Goal: Information Seeking & Learning: Learn about a topic

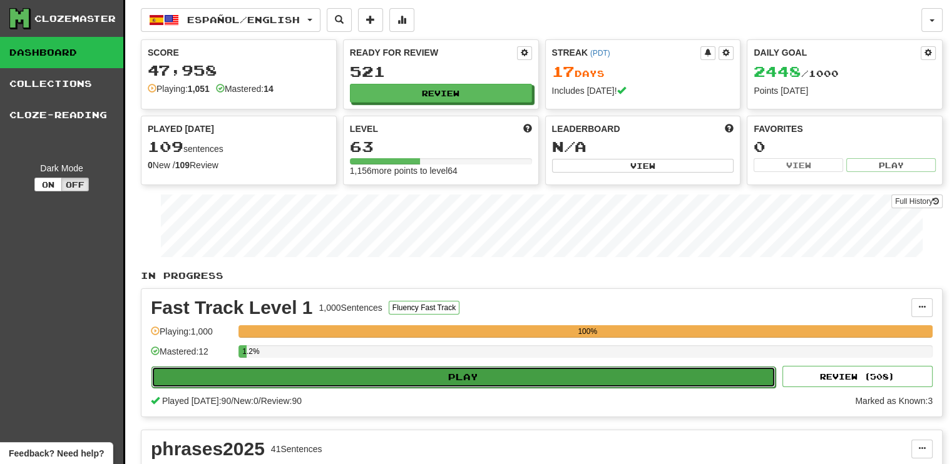
click at [713, 381] on button "Play" at bounding box center [463, 377] width 624 height 21
select select "**"
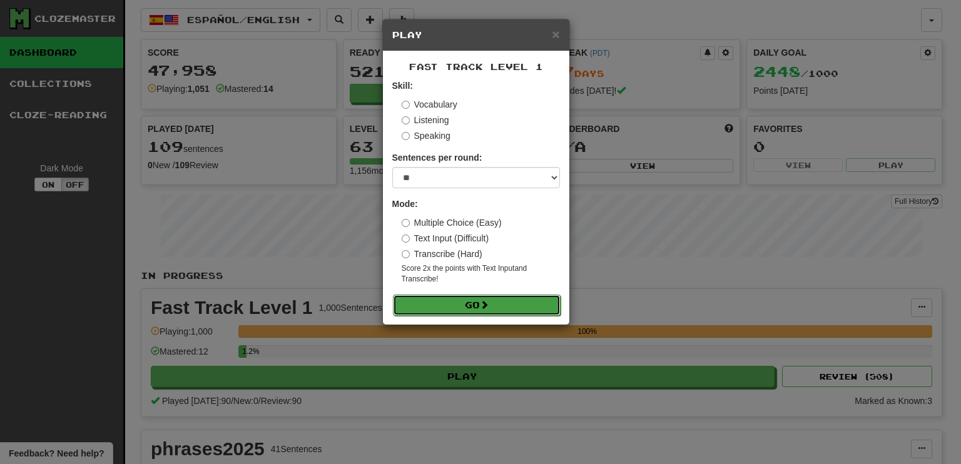
click at [542, 302] on button "Go" at bounding box center [477, 305] width 168 height 21
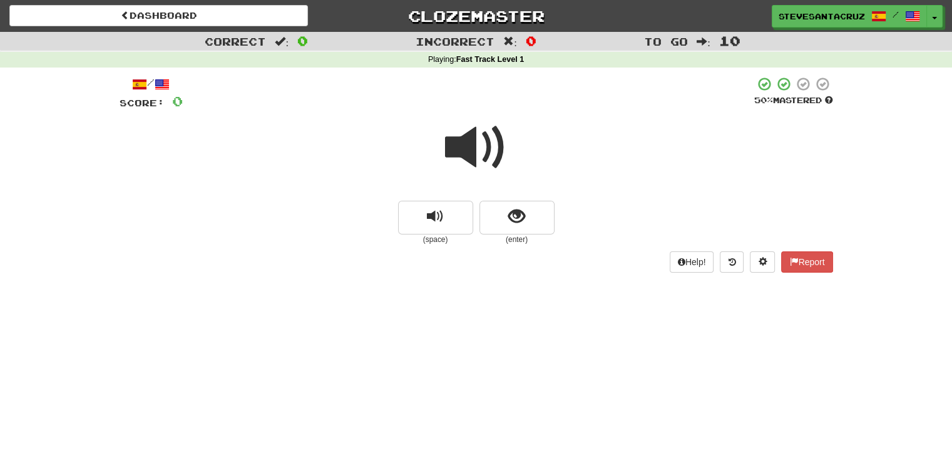
click at [467, 149] on span at bounding box center [476, 147] width 63 height 63
click at [509, 210] on span "show sentence" at bounding box center [516, 216] width 17 height 17
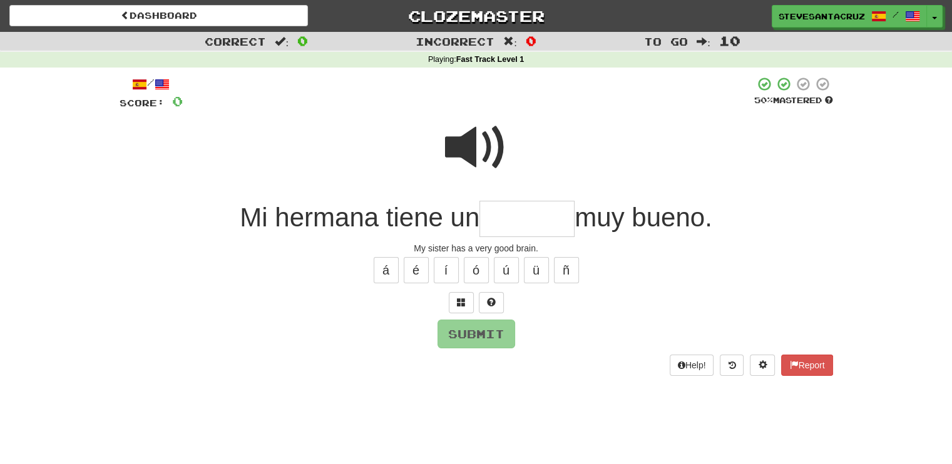
click at [509, 215] on input "text" at bounding box center [526, 219] width 95 height 37
type input "*******"
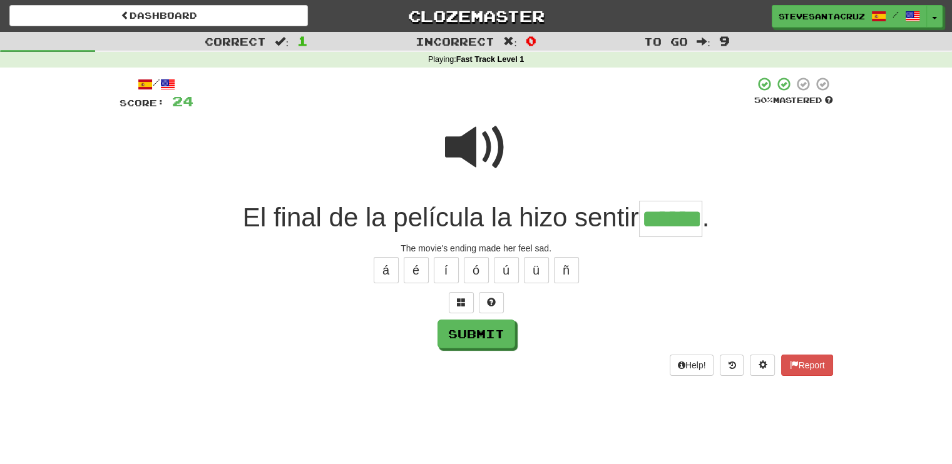
type input "******"
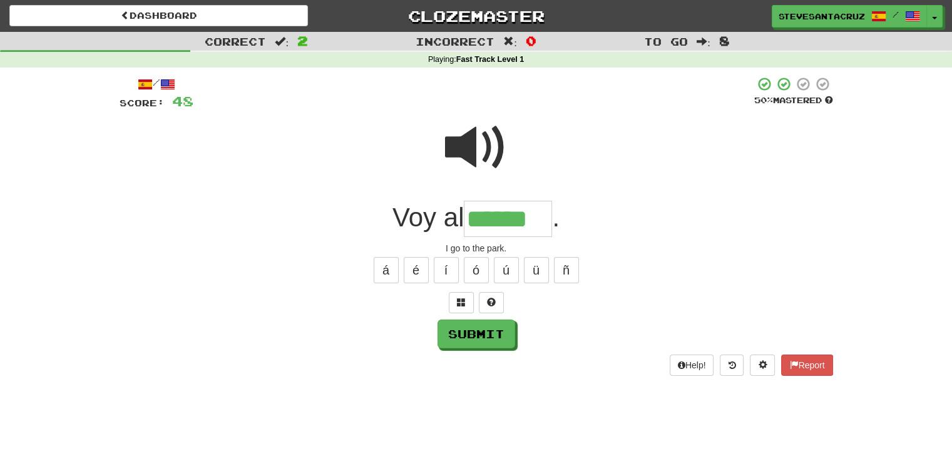
type input "******"
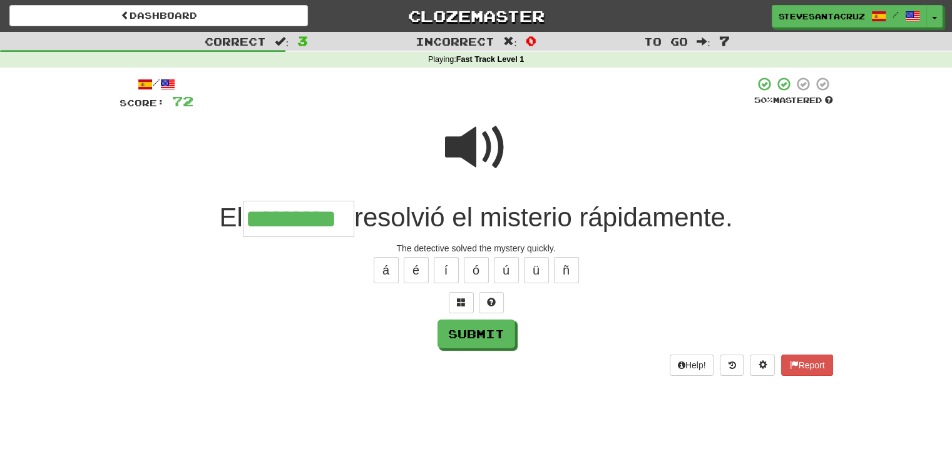
type input "*********"
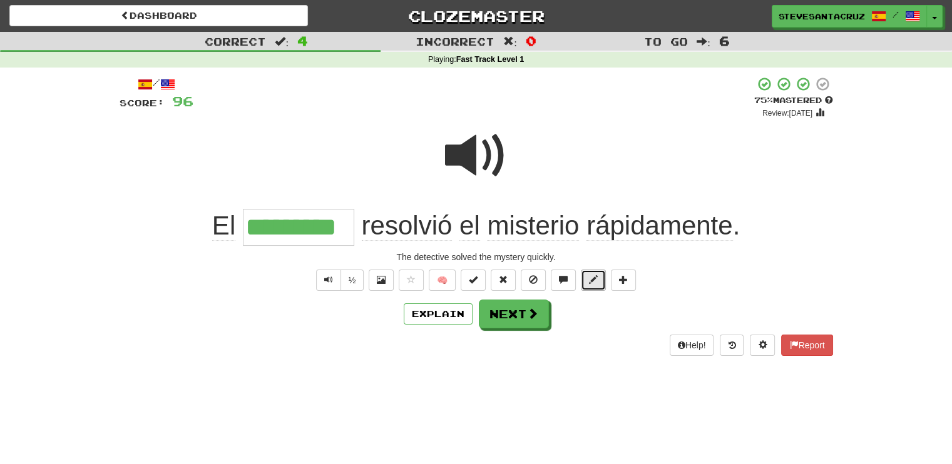
click at [583, 277] on button at bounding box center [593, 280] width 25 height 21
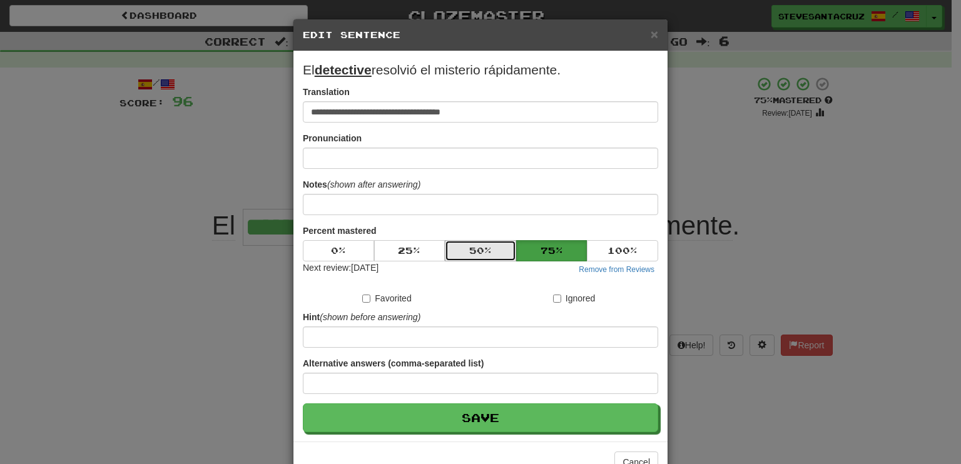
click at [492, 254] on button "50 %" at bounding box center [480, 250] width 71 height 21
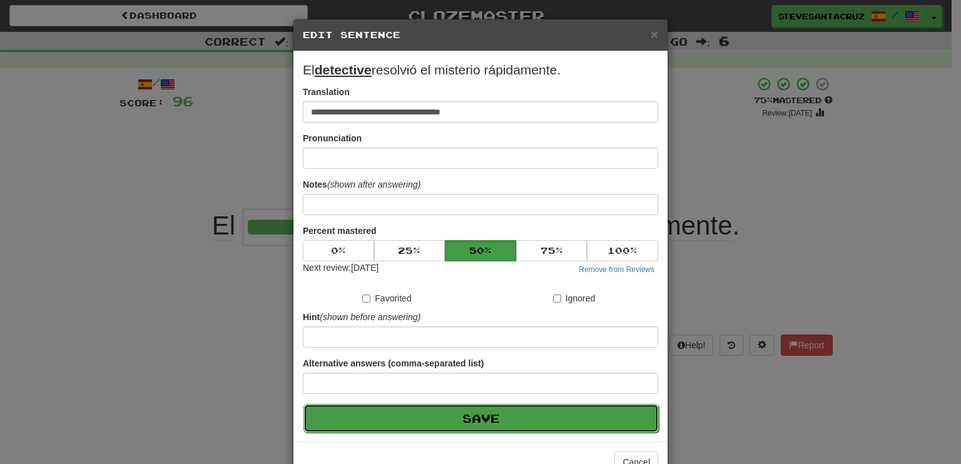
click at [522, 415] on button "Save" at bounding box center [480, 418] width 355 height 29
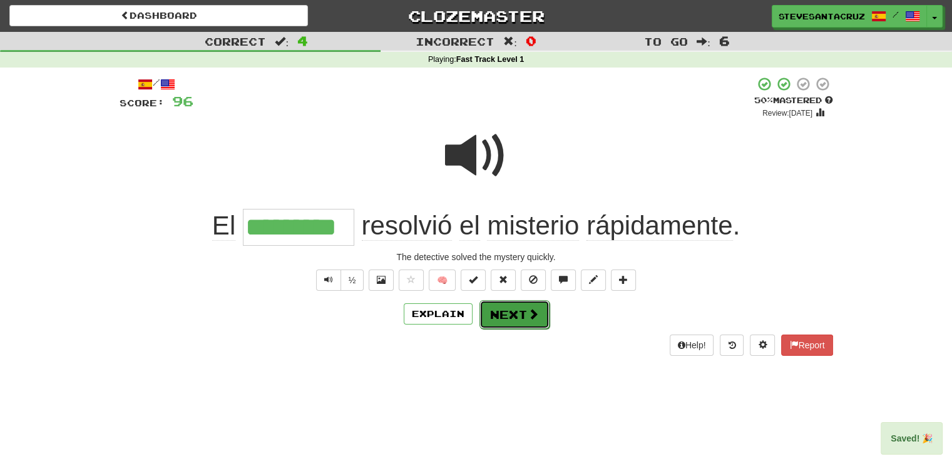
click at [501, 310] on button "Next" at bounding box center [514, 314] width 70 height 29
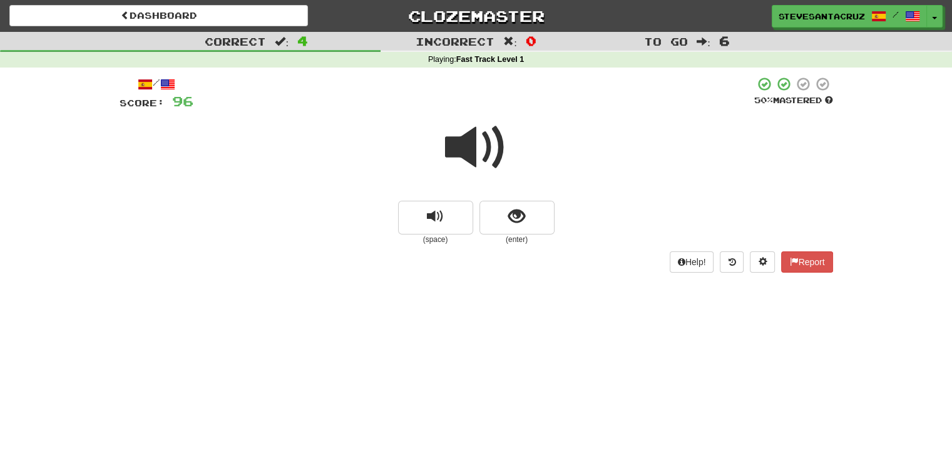
click at [459, 145] on span at bounding box center [476, 147] width 63 height 63
click at [498, 212] on button "show sentence" at bounding box center [516, 218] width 75 height 34
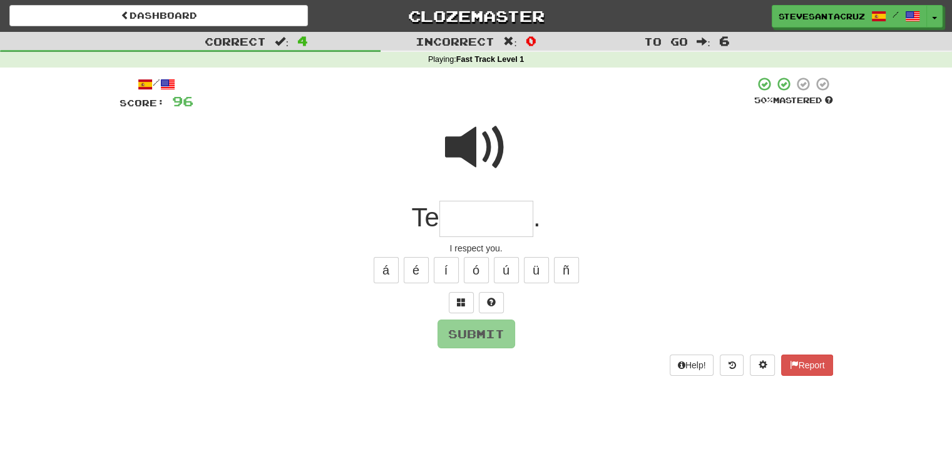
click at [498, 212] on input "text" at bounding box center [486, 219] width 94 height 37
type input "*******"
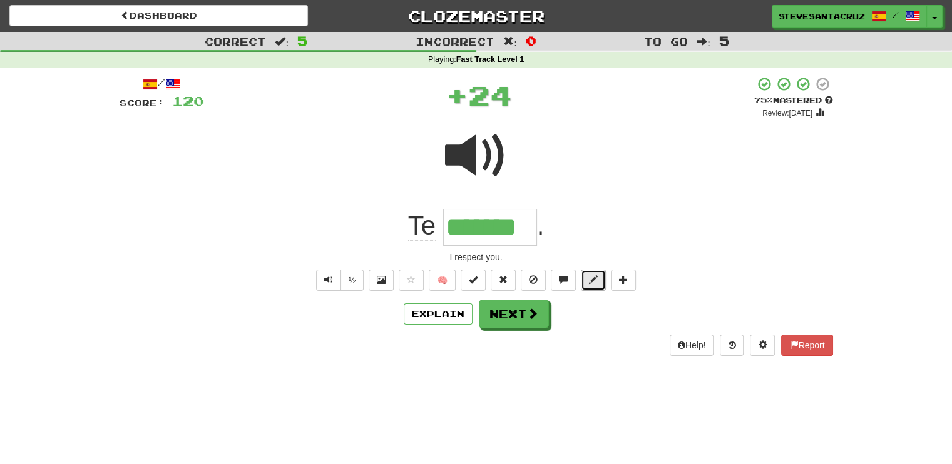
click at [584, 277] on button at bounding box center [593, 280] width 25 height 21
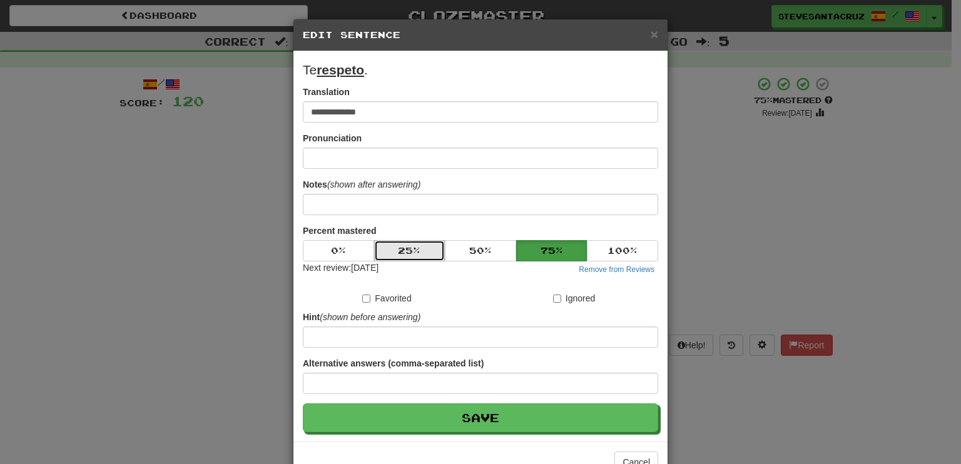
click at [424, 251] on button "25 %" at bounding box center [409, 250] width 71 height 21
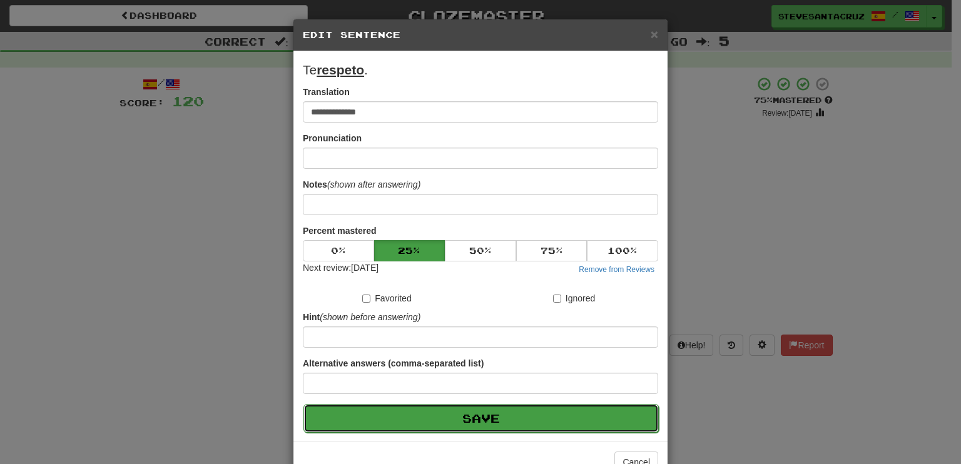
click at [469, 412] on button "Save" at bounding box center [480, 418] width 355 height 29
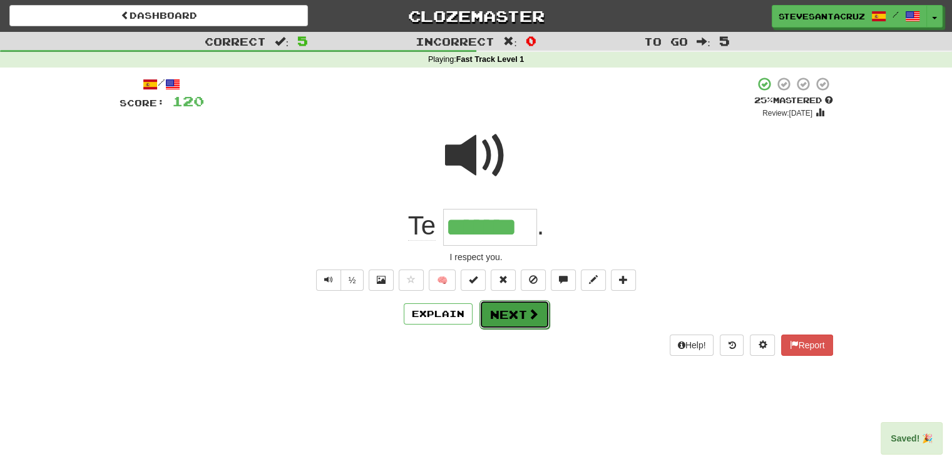
click at [504, 321] on button "Next" at bounding box center [514, 314] width 70 height 29
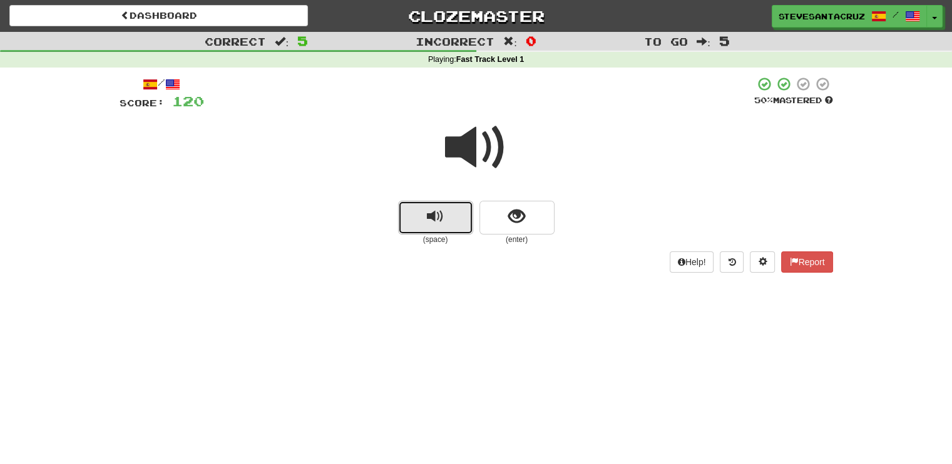
click at [444, 225] on button "replay audio" at bounding box center [435, 218] width 75 height 34
click at [429, 222] on span "replay audio" at bounding box center [435, 216] width 17 height 17
click at [418, 212] on button "replay audio" at bounding box center [435, 218] width 75 height 34
click at [417, 212] on button "replay audio" at bounding box center [435, 218] width 75 height 34
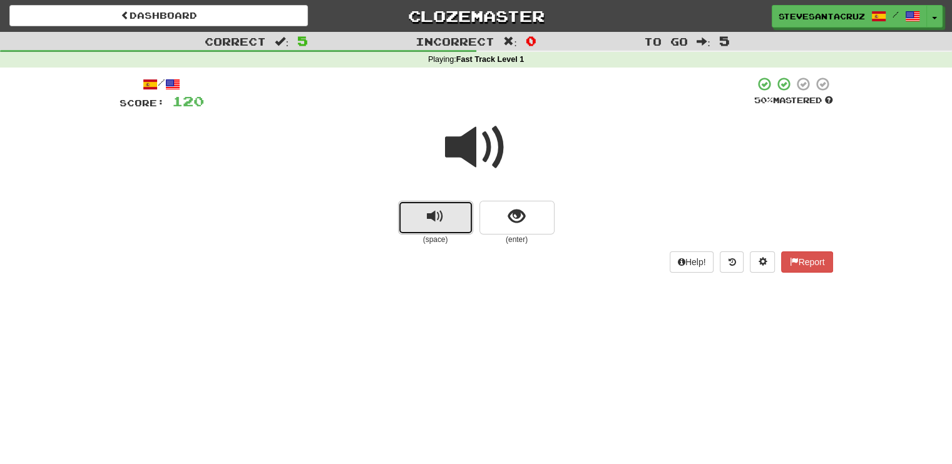
click at [419, 216] on button "replay audio" at bounding box center [435, 218] width 75 height 34
click at [513, 219] on span "show sentence" at bounding box center [516, 216] width 17 height 17
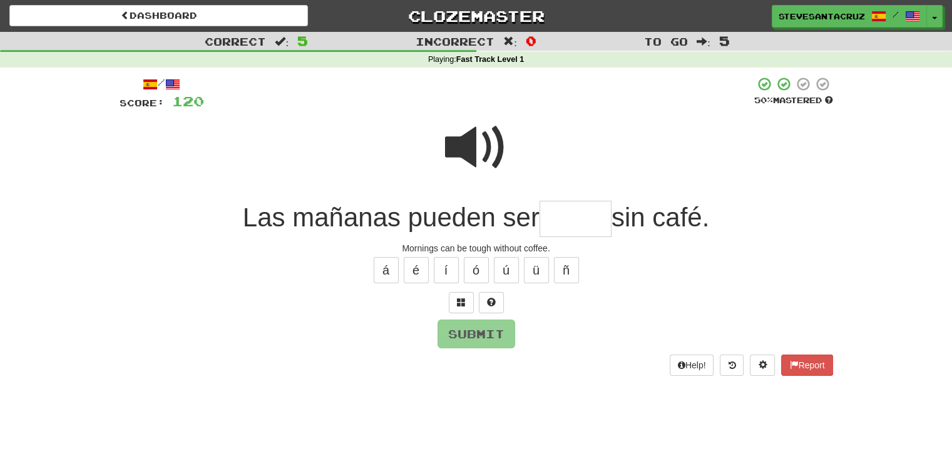
click at [556, 218] on input "text" at bounding box center [575, 219] width 72 height 37
click at [467, 138] on span at bounding box center [476, 147] width 63 height 63
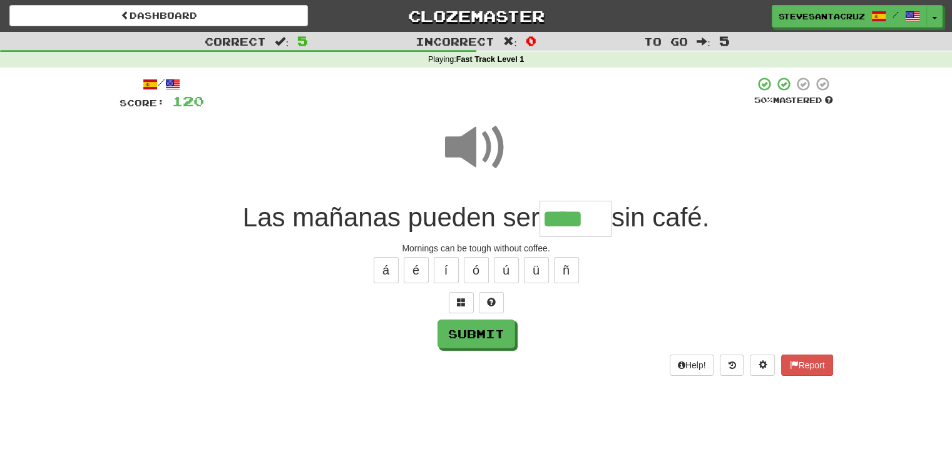
click at [609, 222] on input "****" at bounding box center [575, 219] width 72 height 37
type input "*****"
click at [470, 341] on button "Submit" at bounding box center [477, 334] width 78 height 29
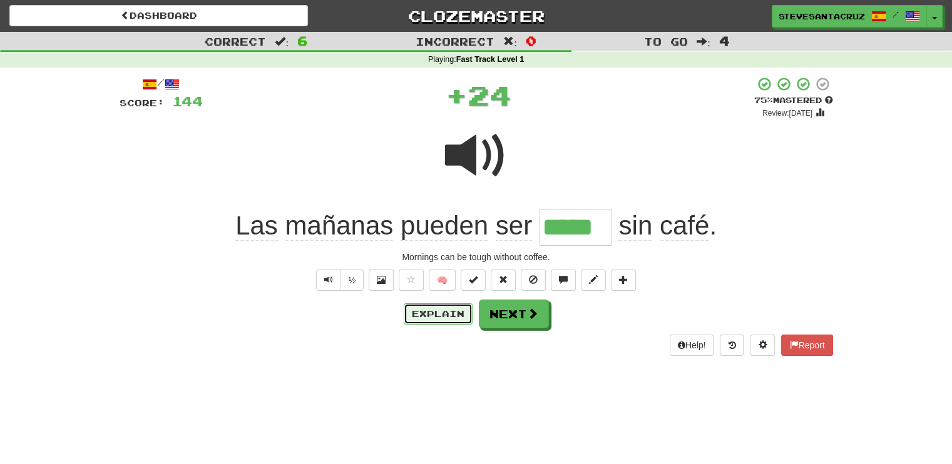
click at [450, 317] on button "Explain" at bounding box center [438, 313] width 69 height 21
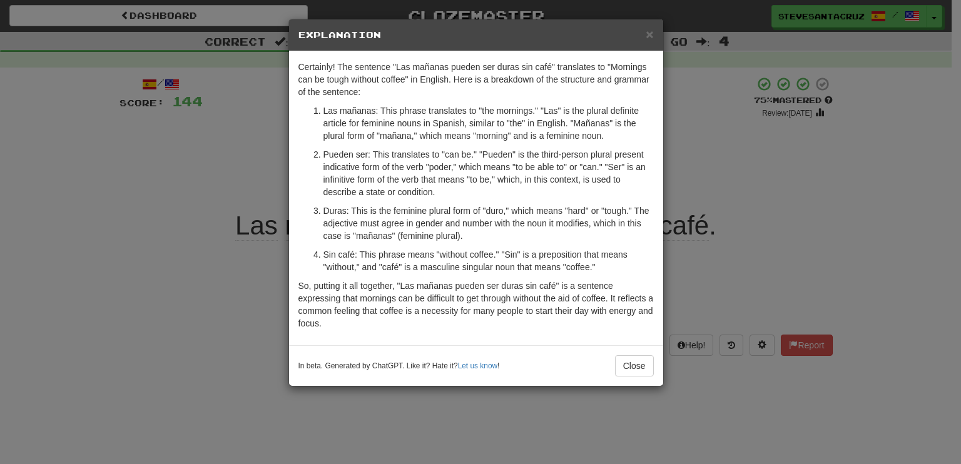
click at [512, 228] on p "Duras: This is the feminine plural form of "duro," which means "hard" or "tough…" at bounding box center [488, 224] width 330 height 38
click at [491, 235] on p "Duras: This is the feminine plural form of "duro," which means "hard" or "tough…" at bounding box center [488, 224] width 330 height 38
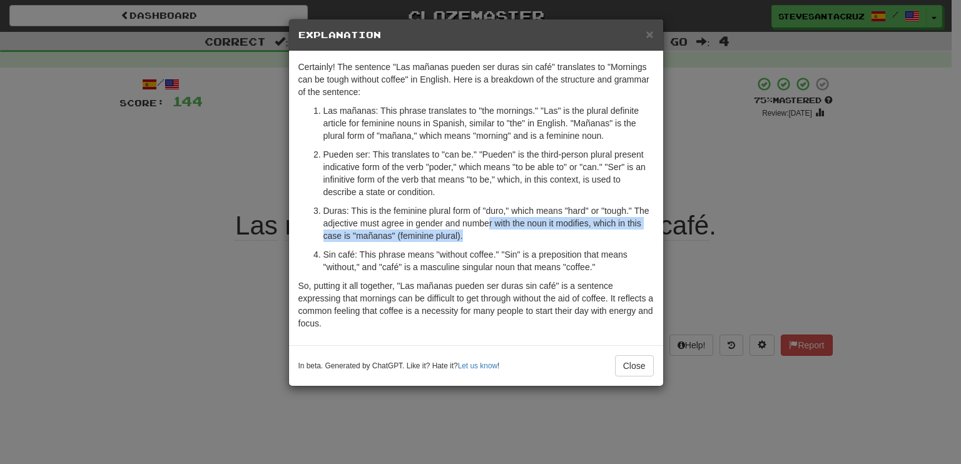
drag, startPoint x: 489, startPoint y: 222, endPoint x: 506, endPoint y: 235, distance: 21.0
click at [506, 235] on p "Duras: This is the feminine plural form of "duro," which means "hard" or "tough…" at bounding box center [488, 224] width 330 height 38
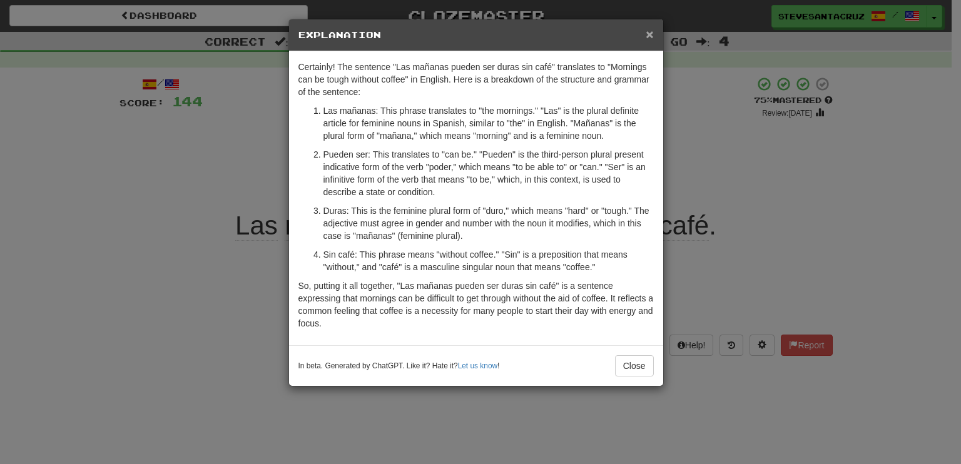
click at [649, 34] on span "×" at bounding box center [650, 34] width 8 height 14
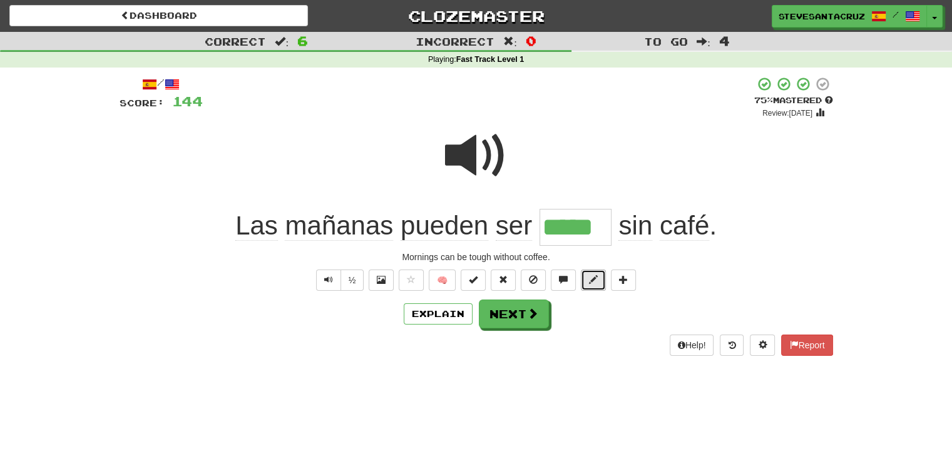
click at [600, 280] on button at bounding box center [593, 280] width 25 height 21
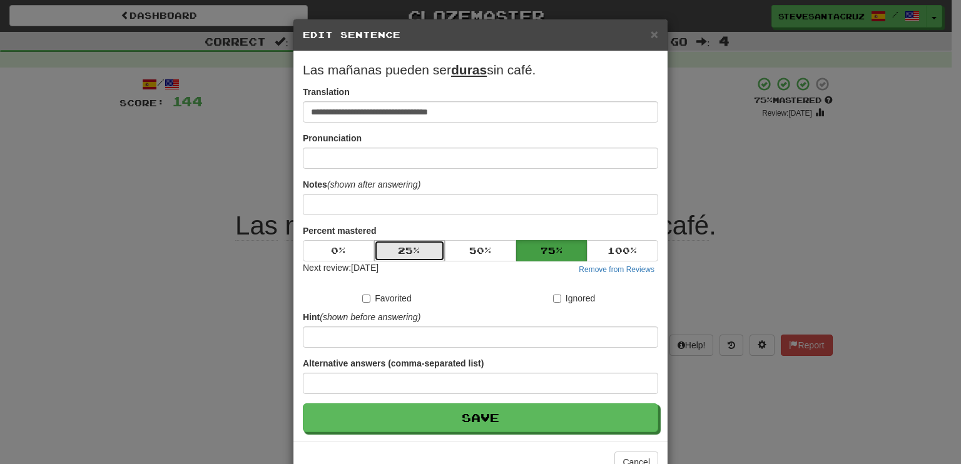
click at [418, 249] on button "25 %" at bounding box center [409, 250] width 71 height 21
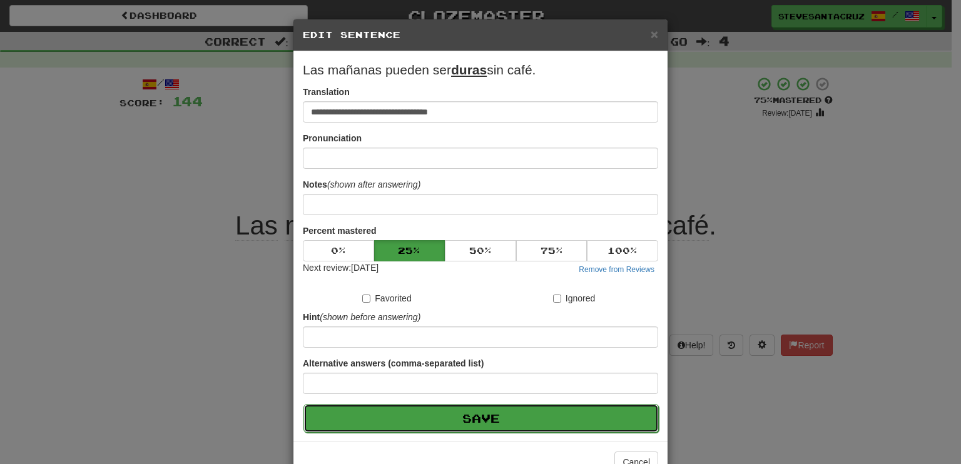
click at [486, 412] on button "Save" at bounding box center [480, 418] width 355 height 29
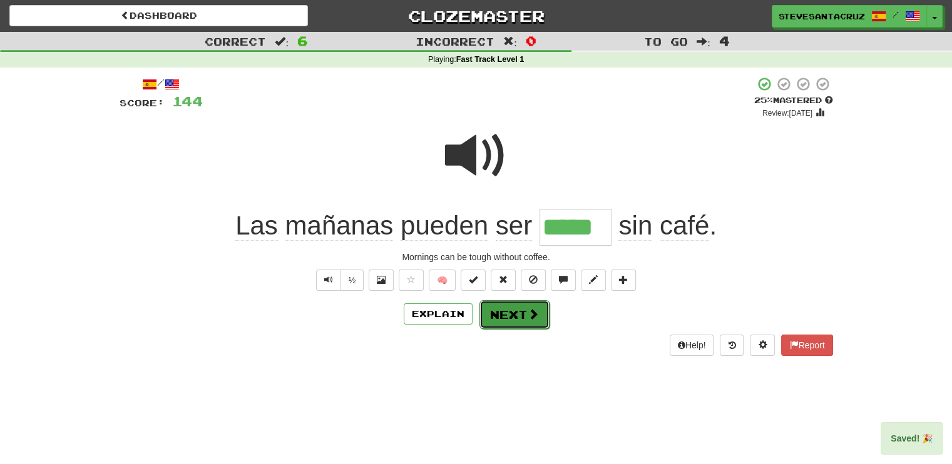
click at [493, 316] on button "Next" at bounding box center [514, 314] width 70 height 29
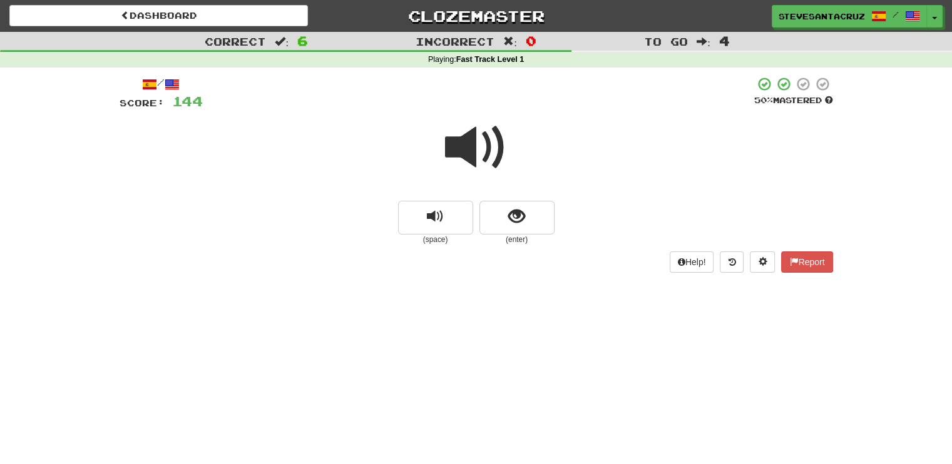
click at [469, 156] on span at bounding box center [476, 147] width 63 height 63
click at [469, 151] on span at bounding box center [476, 147] width 63 height 63
click at [534, 215] on button "show sentence" at bounding box center [516, 218] width 75 height 34
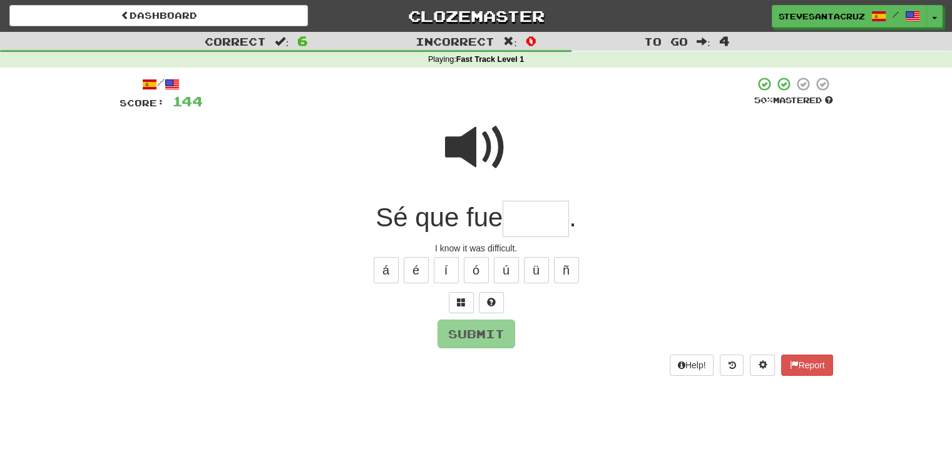
click at [539, 217] on input "text" at bounding box center [535, 219] width 66 height 37
type input "*******"
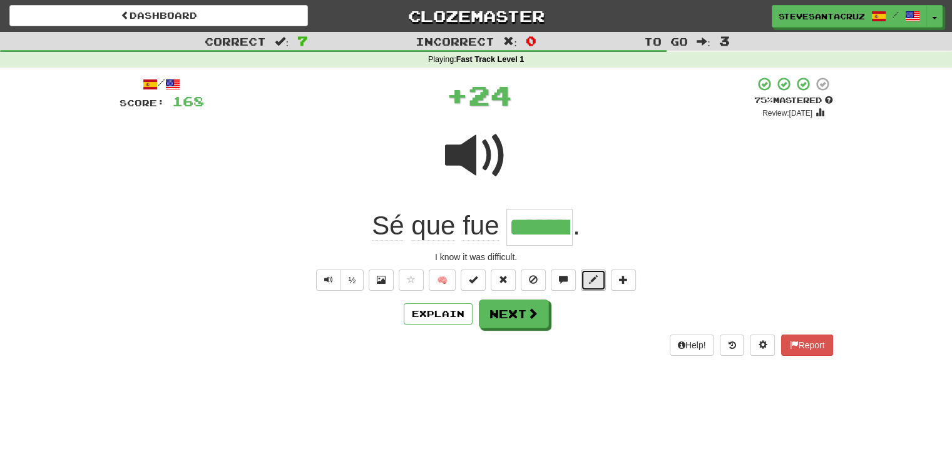
click at [592, 278] on span at bounding box center [593, 279] width 9 height 9
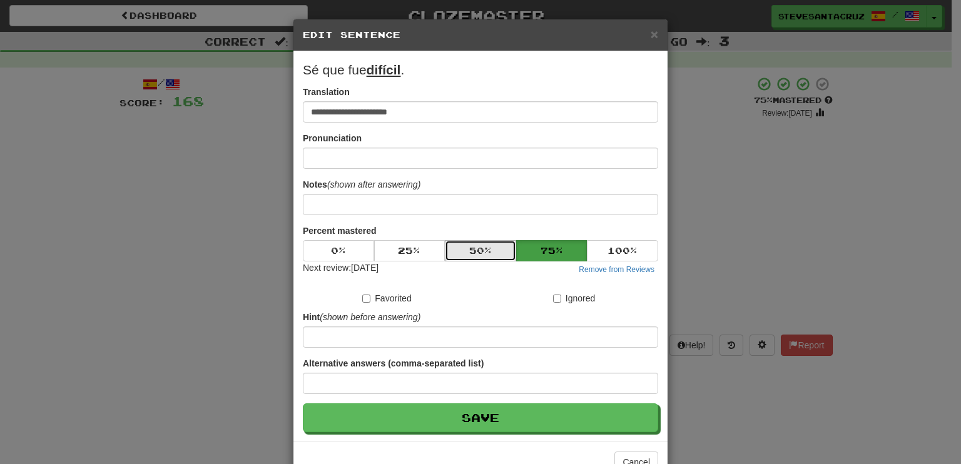
click at [486, 252] on button "50 %" at bounding box center [480, 250] width 71 height 21
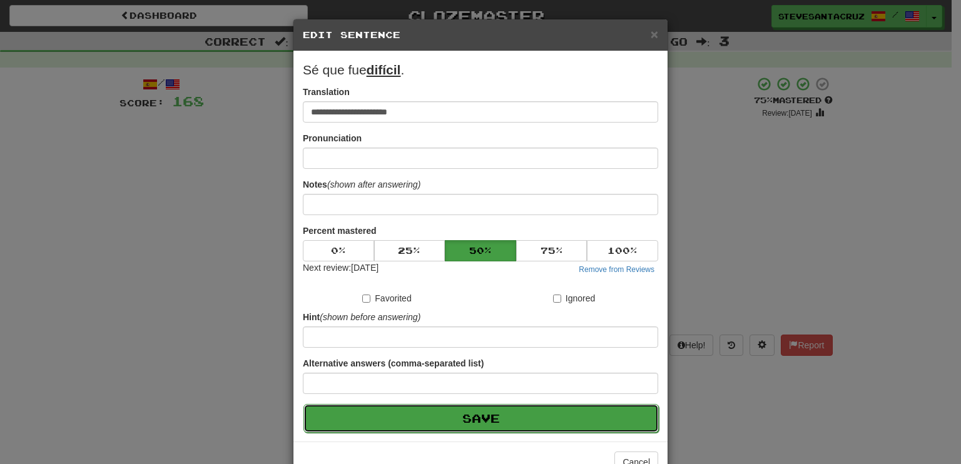
click at [437, 412] on button "Save" at bounding box center [480, 418] width 355 height 29
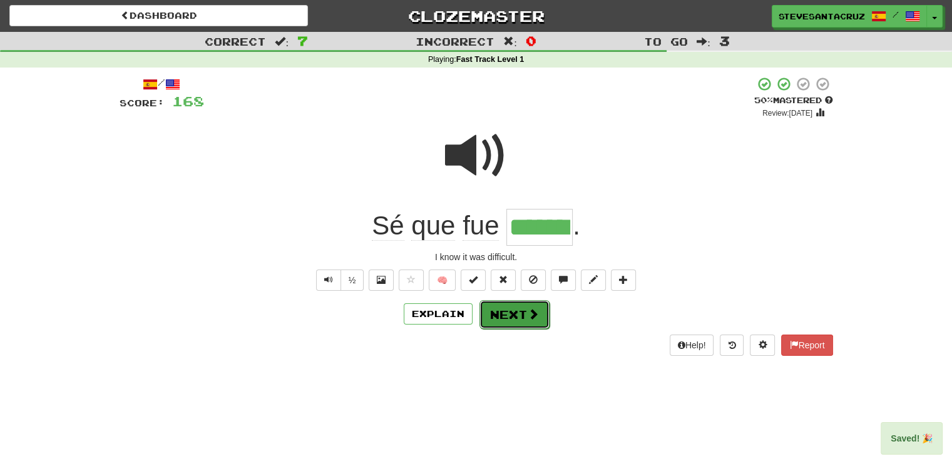
click at [515, 315] on button "Next" at bounding box center [514, 314] width 70 height 29
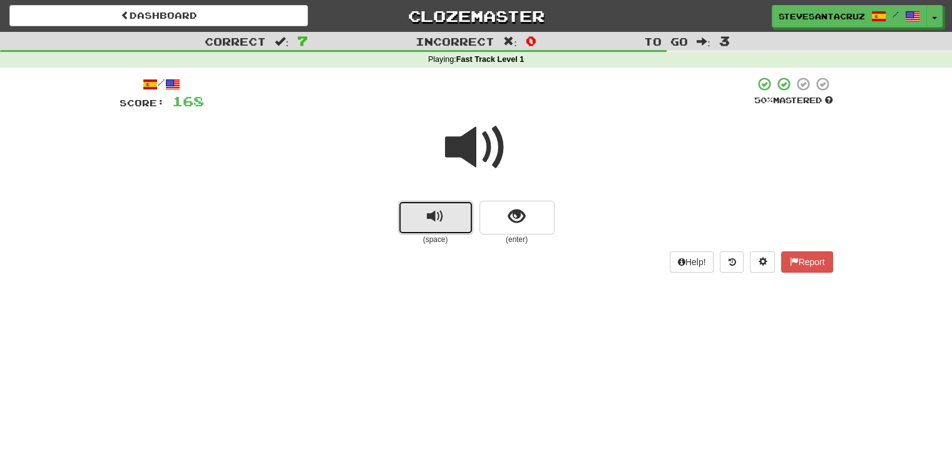
click at [442, 220] on span "replay audio" at bounding box center [435, 216] width 17 height 17
click at [411, 217] on button "replay audio" at bounding box center [435, 218] width 75 height 34
click at [411, 218] on button "replay audio" at bounding box center [435, 218] width 75 height 34
click at [491, 208] on button "show sentence" at bounding box center [516, 218] width 75 height 34
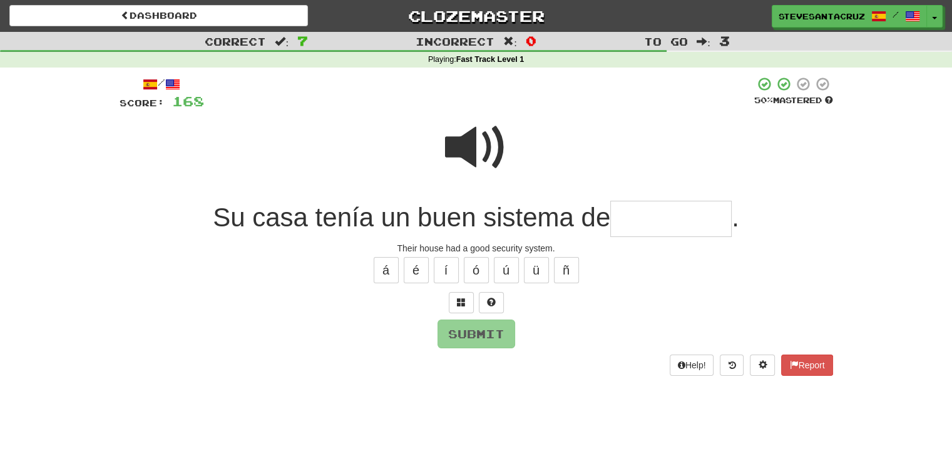
click at [633, 218] on input "text" at bounding box center [670, 219] width 121 height 37
type input "*********"
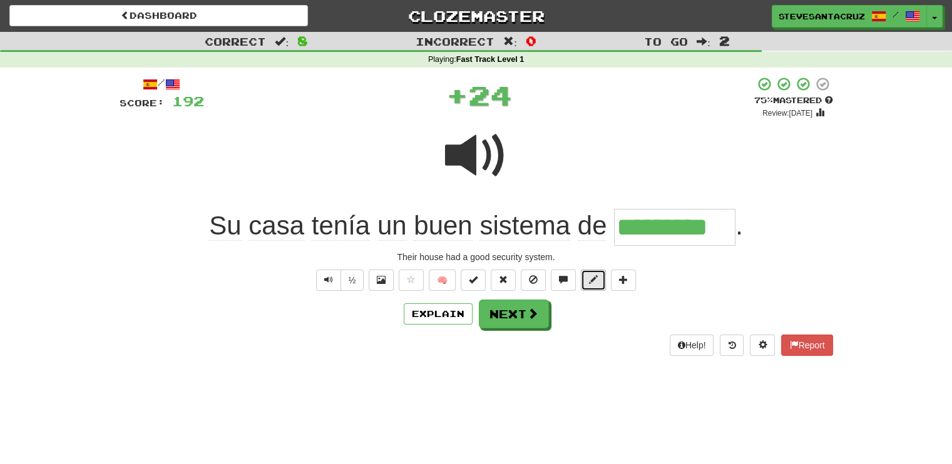
click at [587, 277] on button at bounding box center [593, 280] width 25 height 21
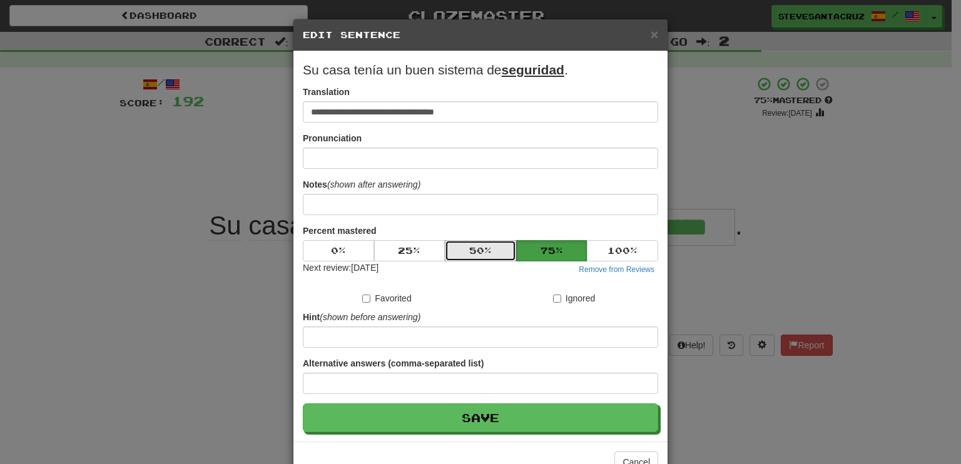
click at [475, 252] on button "50 %" at bounding box center [480, 250] width 71 height 21
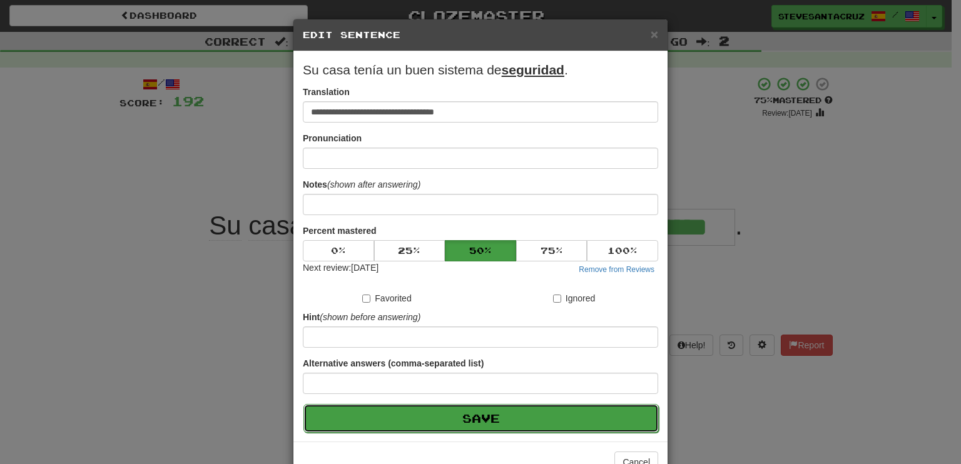
click at [481, 420] on button "Save" at bounding box center [480, 418] width 355 height 29
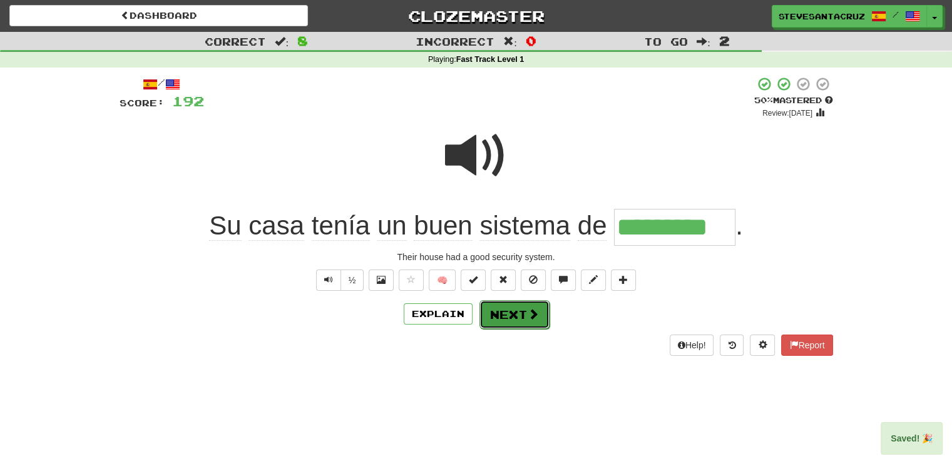
click at [505, 322] on button "Next" at bounding box center [514, 314] width 70 height 29
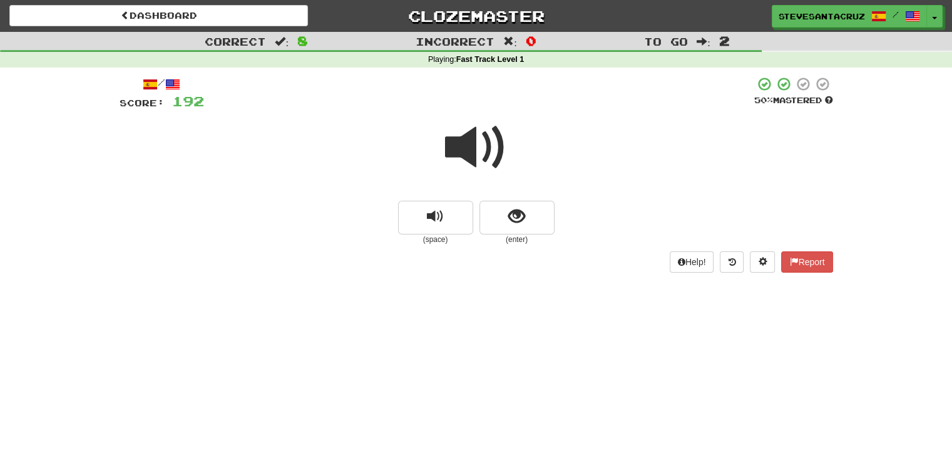
click at [474, 164] on span at bounding box center [476, 147] width 63 height 63
click at [472, 146] on span at bounding box center [476, 147] width 63 height 63
click at [523, 216] on span "show sentence" at bounding box center [516, 216] width 17 height 17
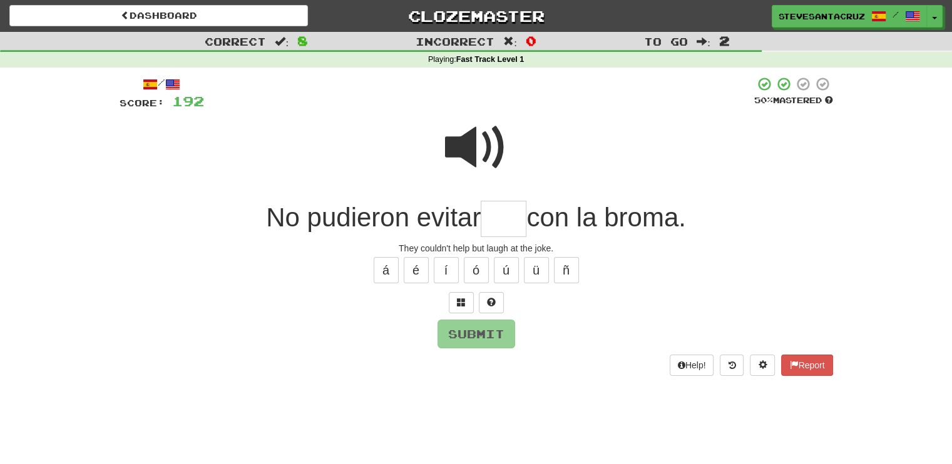
click at [509, 215] on input "text" at bounding box center [503, 219] width 46 height 37
type input "****"
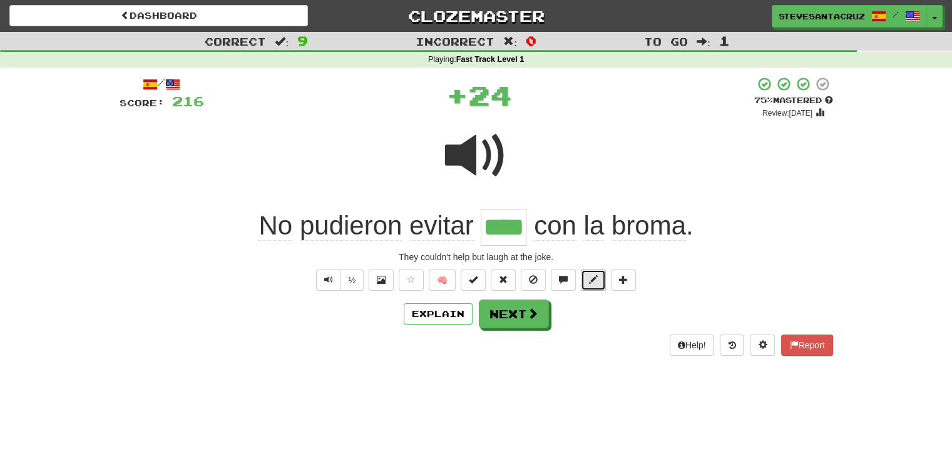
click at [598, 274] on button at bounding box center [593, 280] width 25 height 21
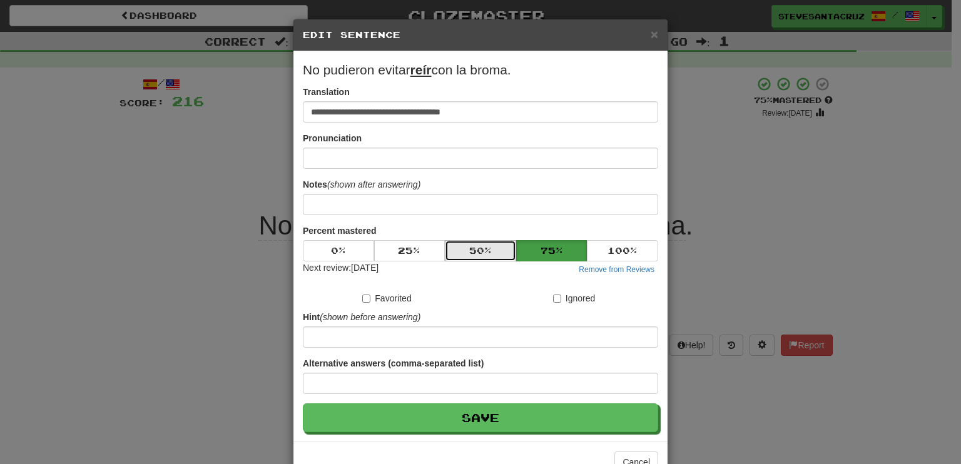
click at [493, 243] on button "50 %" at bounding box center [480, 250] width 71 height 21
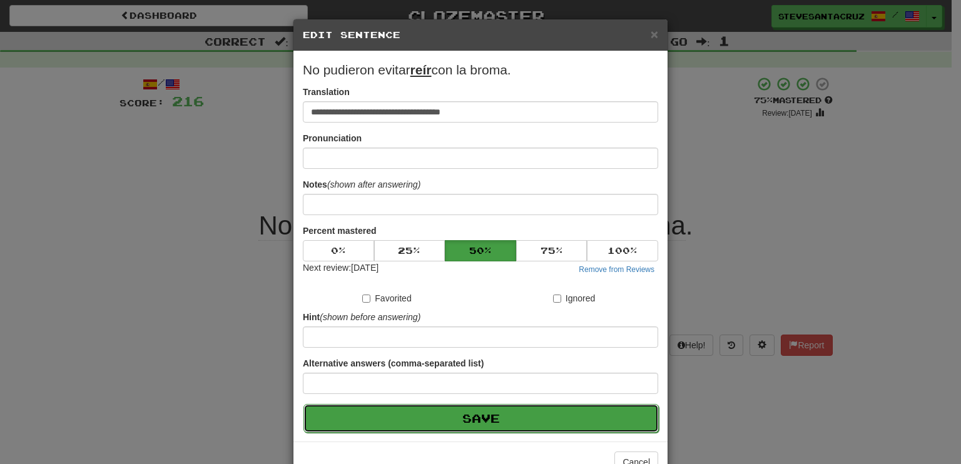
click at [513, 415] on button "Save" at bounding box center [480, 418] width 355 height 29
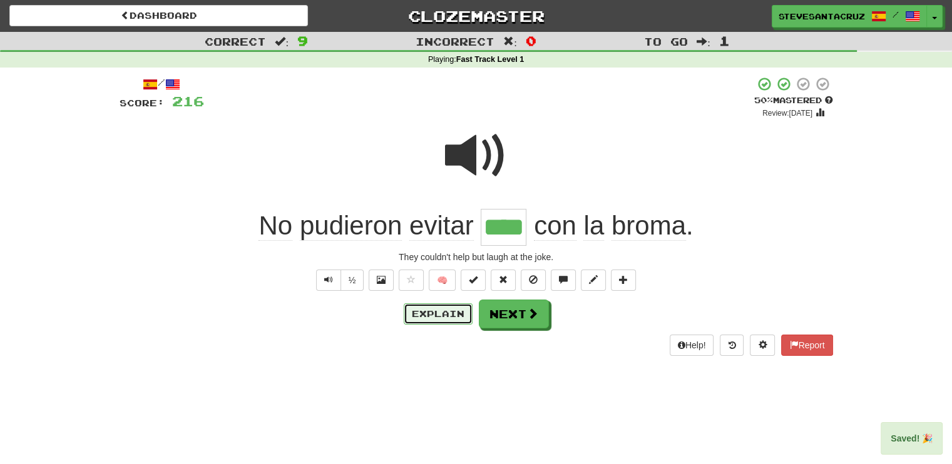
click at [459, 317] on button "Explain" at bounding box center [438, 313] width 69 height 21
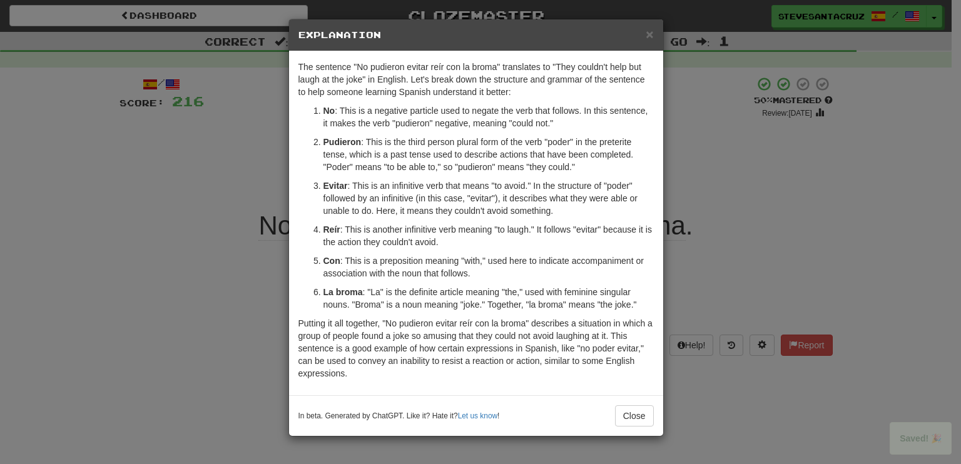
click at [549, 208] on p "Evitar : This is an infinitive verb that means "to avoid." In the structure of …" at bounding box center [488, 199] width 330 height 38
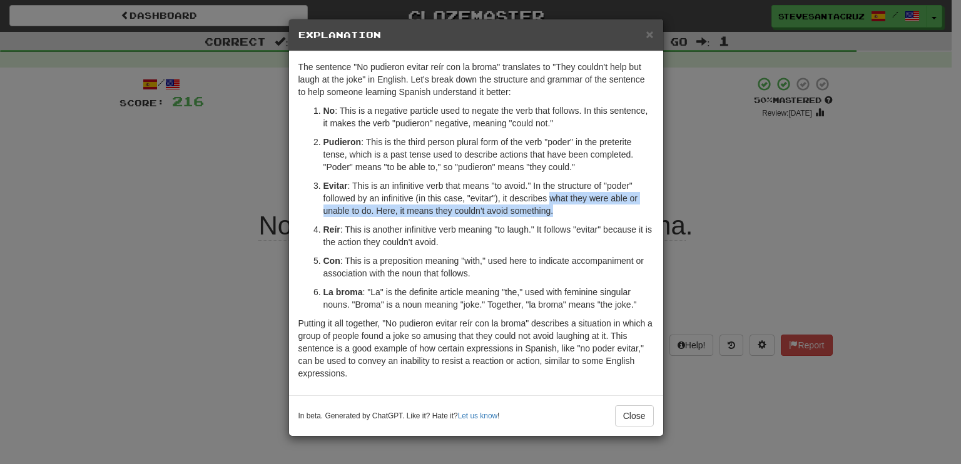
drag, startPoint x: 549, startPoint y: 196, endPoint x: 553, endPoint y: 212, distance: 16.1
click at [553, 212] on p "Evitar : This is an infinitive verb that means "to avoid." In the structure of …" at bounding box center [488, 199] width 330 height 38
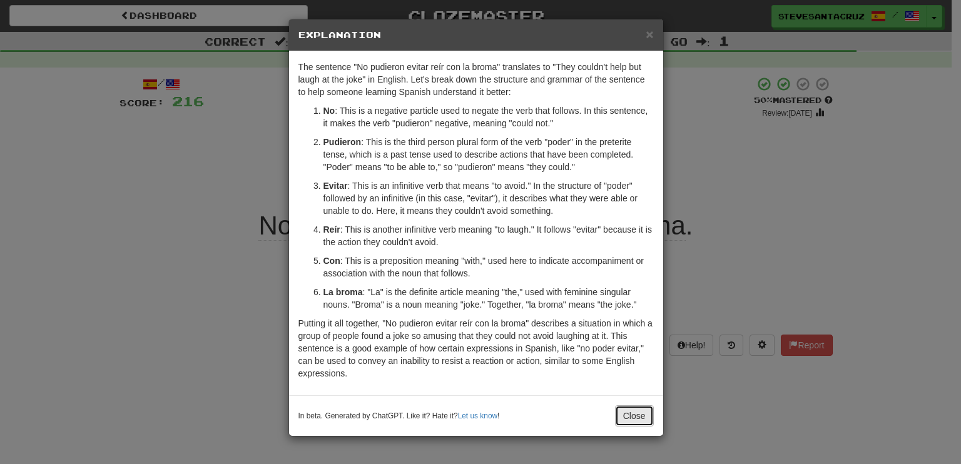
click at [626, 410] on button "Close" at bounding box center [634, 415] width 39 height 21
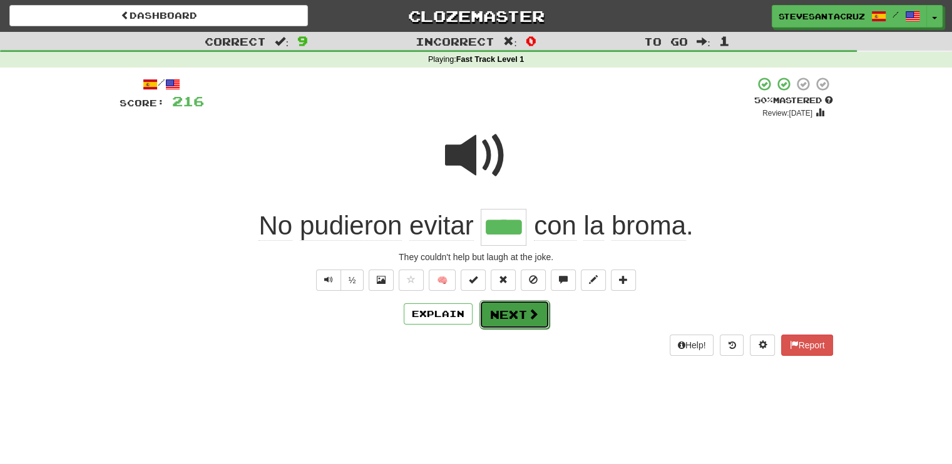
click at [516, 312] on button "Next" at bounding box center [514, 314] width 70 height 29
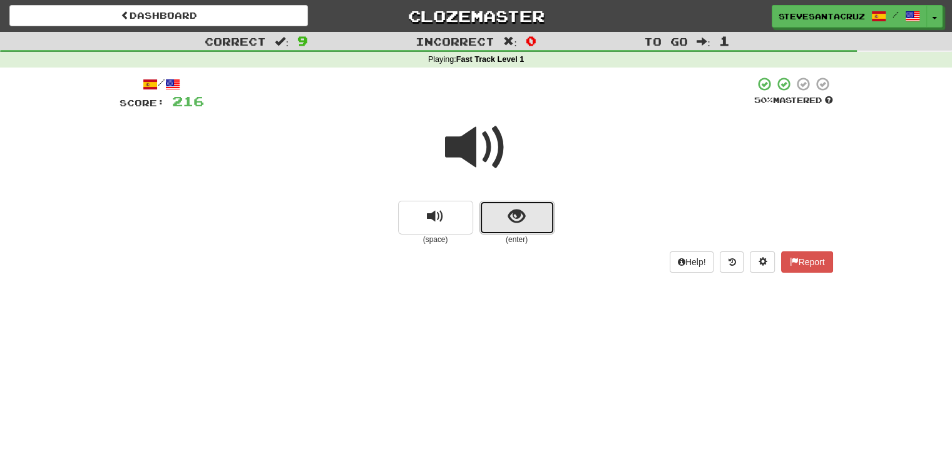
click at [509, 225] on span "show sentence" at bounding box center [516, 216] width 17 height 17
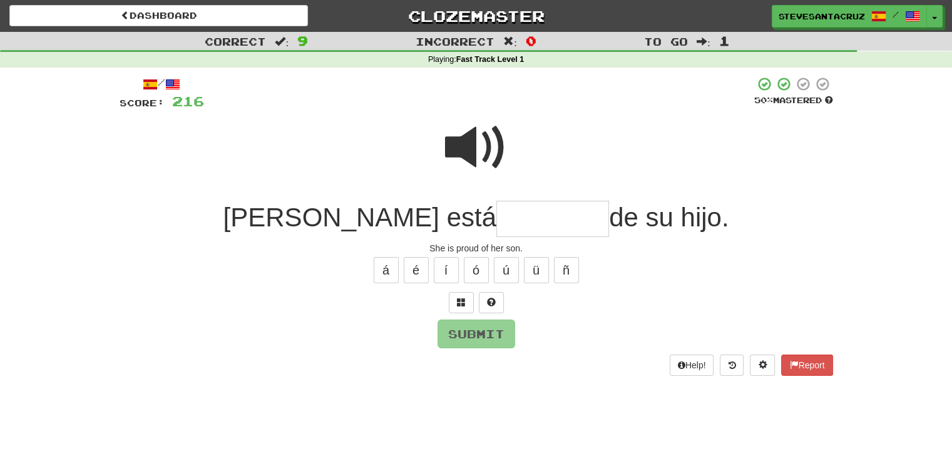
click at [496, 220] on input "text" at bounding box center [552, 219] width 113 height 37
type input "*********"
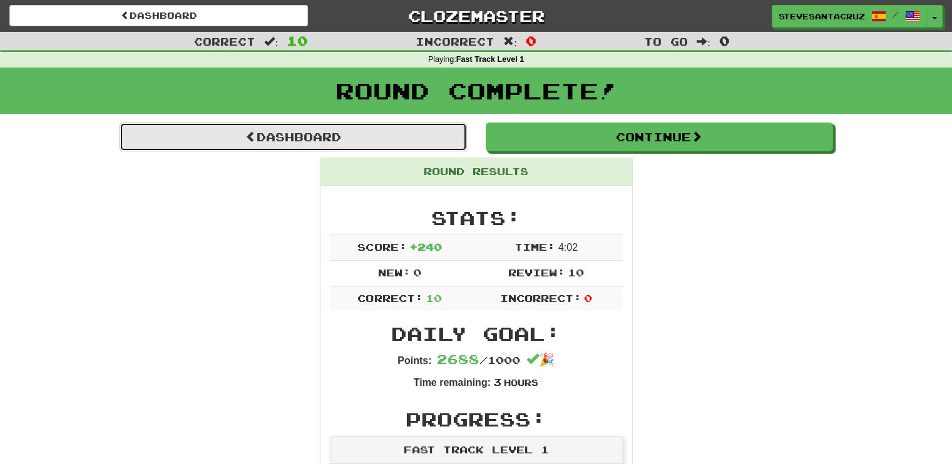
click at [410, 138] on link "Dashboard" at bounding box center [292, 137] width 347 height 29
